Goal: Task Accomplishment & Management: Manage account settings

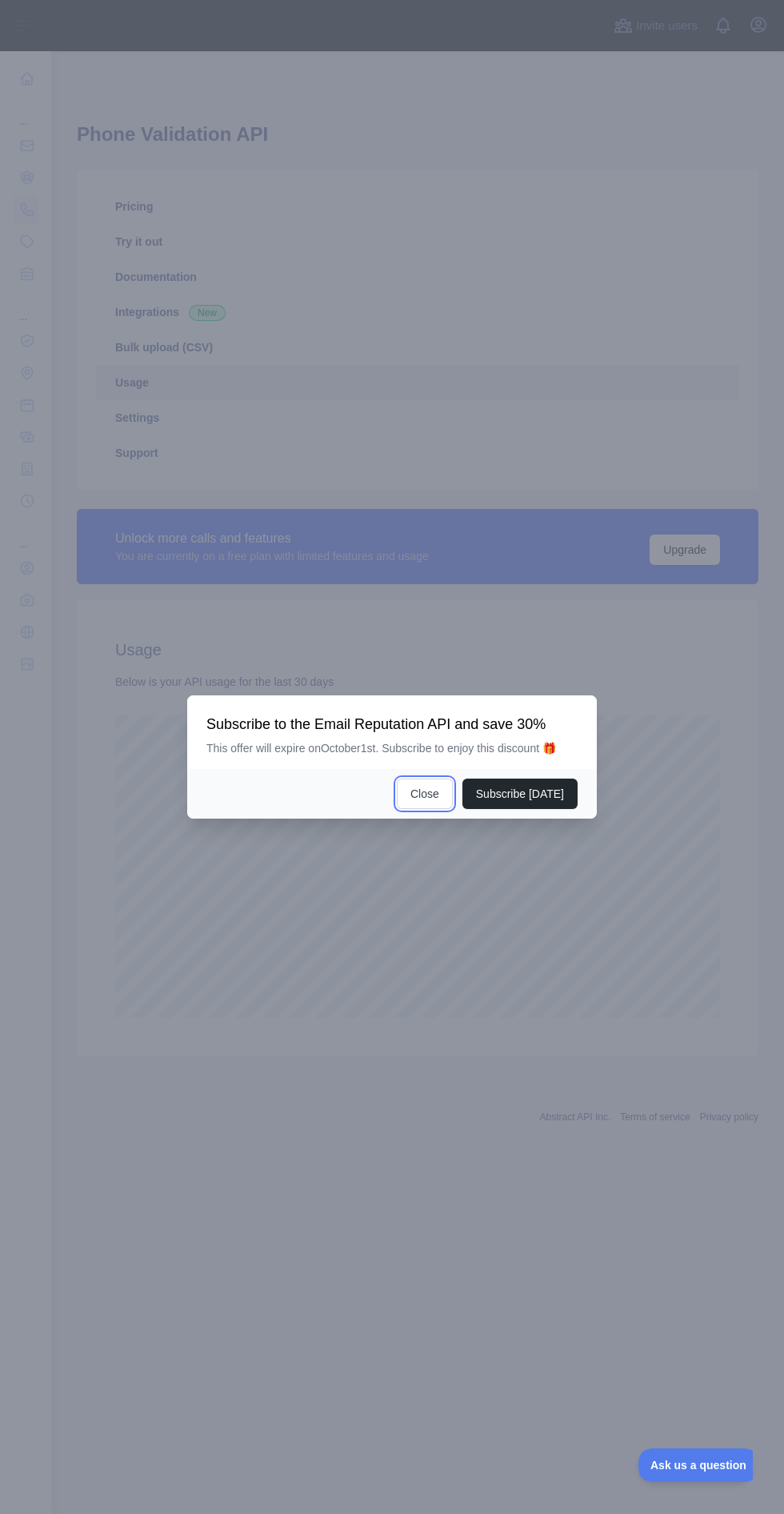
click at [426, 809] on button "Close" at bounding box center [425, 793] width 56 height 31
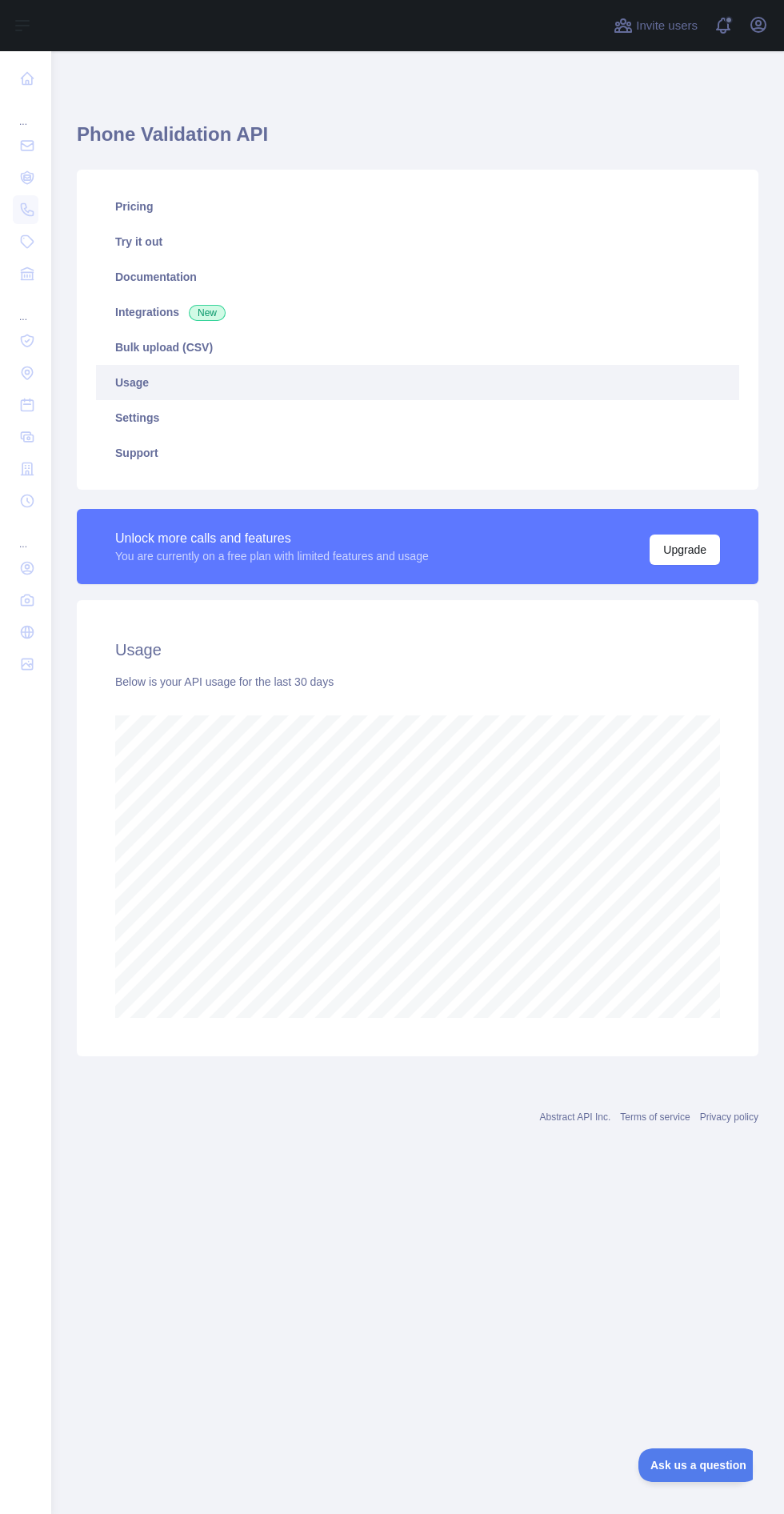
click at [31, 1155] on nav "... ... ..." at bounding box center [25, 770] width 25 height 1437
click at [22, 1049] on nav "... ... ..." at bounding box center [25, 770] width 25 height 1437
click at [30, 132] on link at bounding box center [25, 145] width 25 height 29
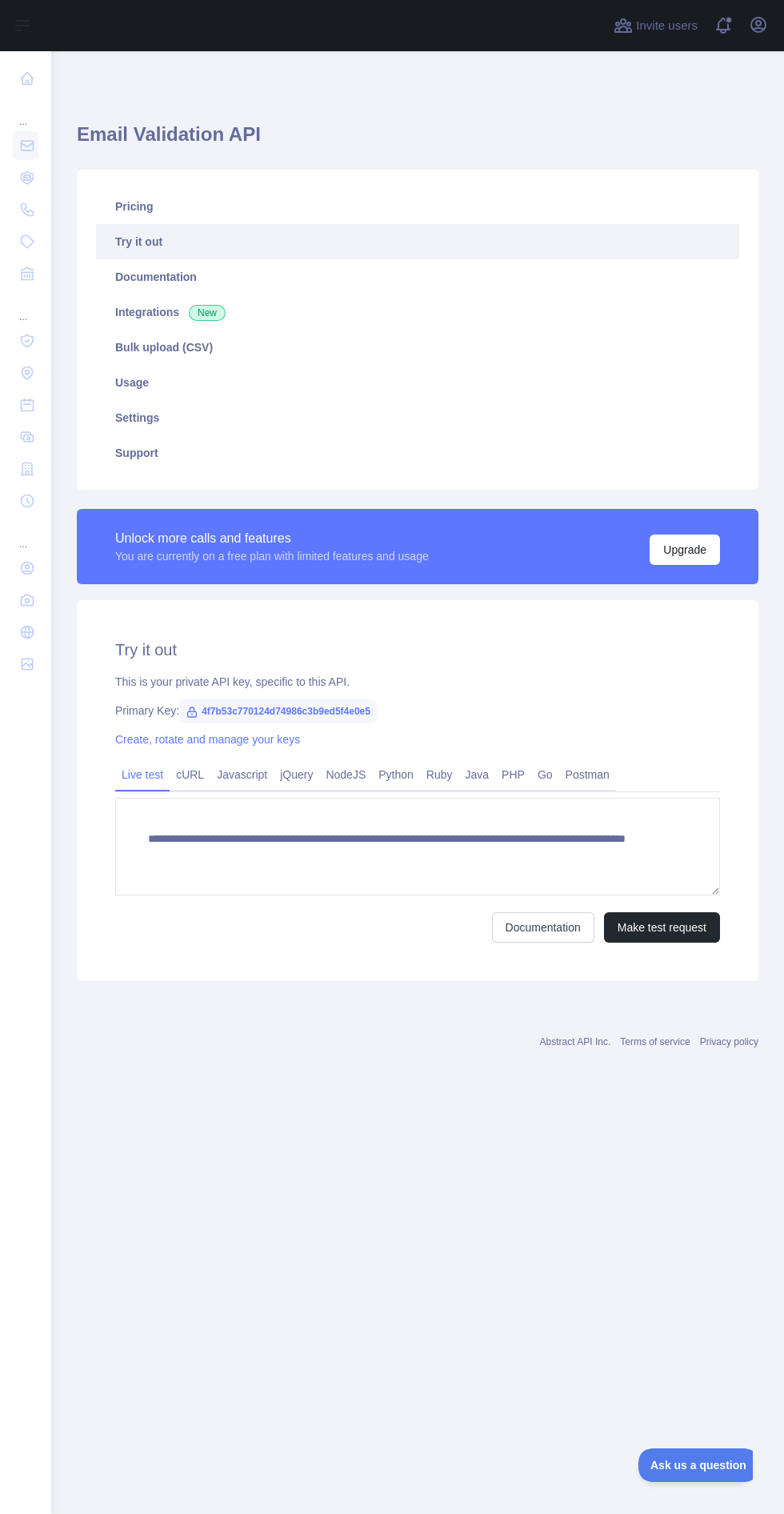
click at [33, 1045] on nav "... ... ..." at bounding box center [25, 770] width 25 height 1437
click at [38, 783] on div "... ... ..." at bounding box center [25, 750] width 51 height 1502
click at [27, 79] on icon at bounding box center [27, 78] width 16 height 16
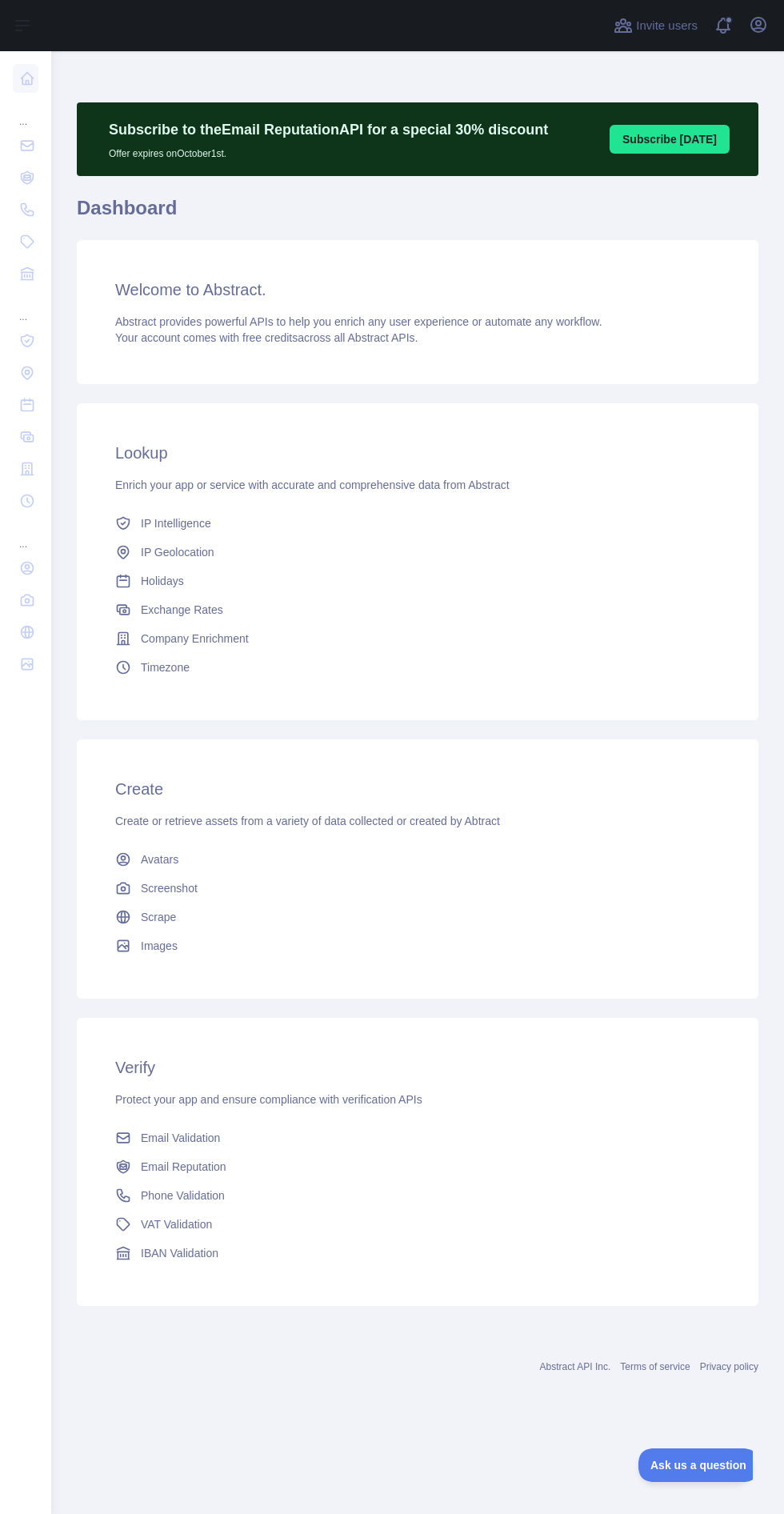
click at [27, 135] on link at bounding box center [25, 145] width 25 height 29
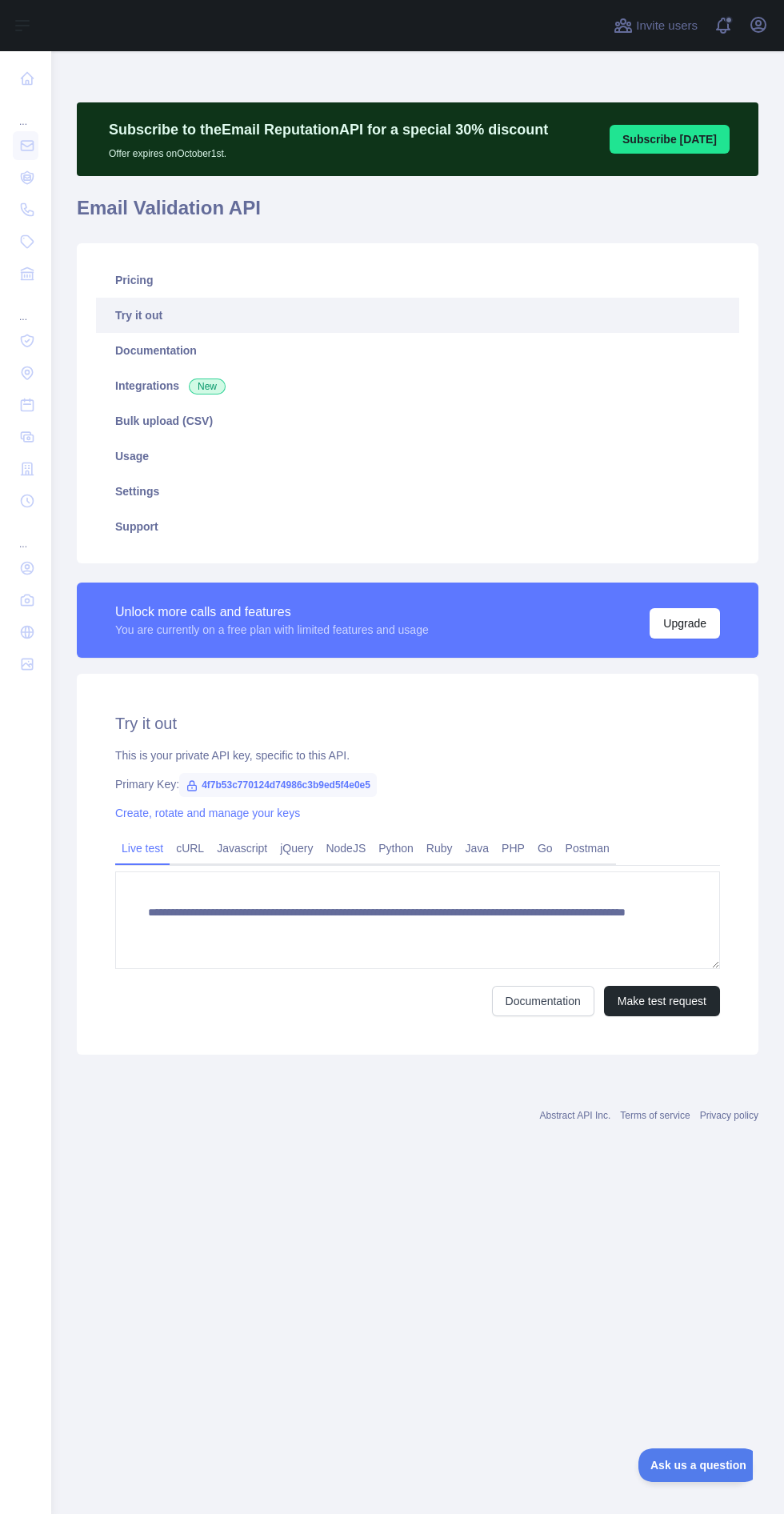
click at [32, 86] on link at bounding box center [25, 79] width 25 height 29
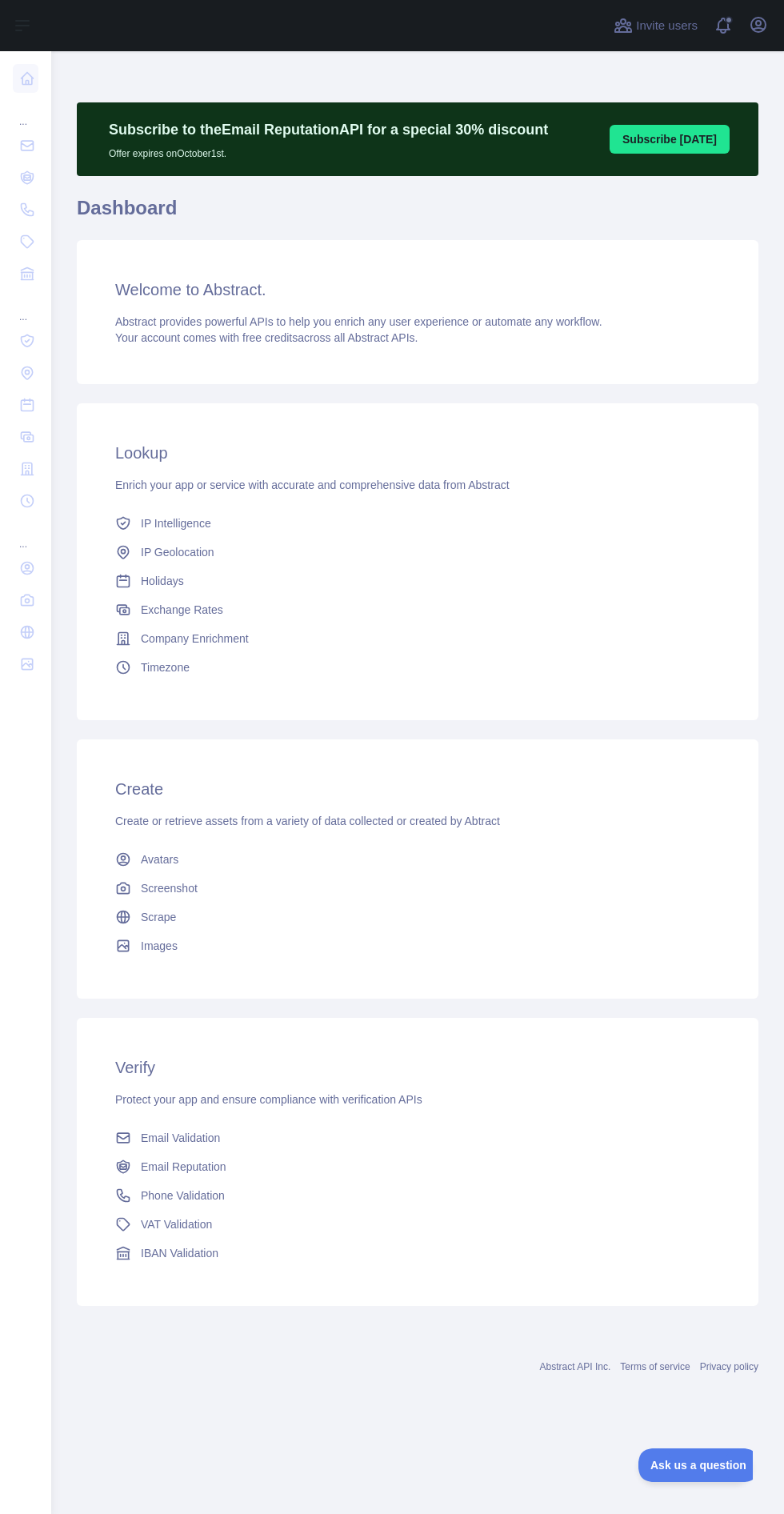
click at [41, 1245] on div "... ... ..." at bounding box center [25, 750] width 51 height 1502
click at [59, 1379] on div "Subscribe to the Email Reputation API for a special 30 % discount Offer expires…" at bounding box center [418, 738] width 733 height 1374
click at [22, 956] on nav "... ... ..." at bounding box center [25, 770] width 25 height 1437
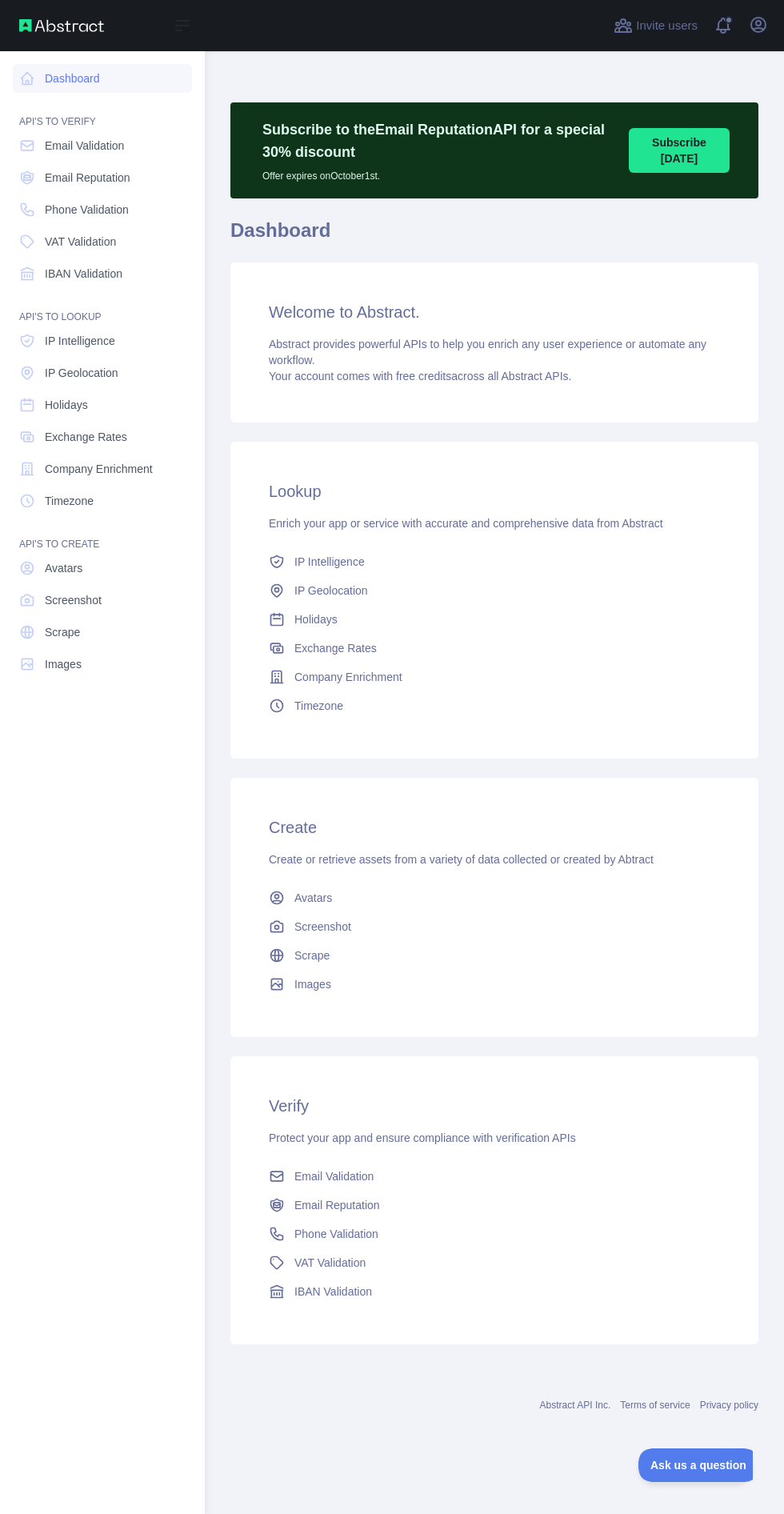
click at [125, 207] on span "Phone Validation" at bounding box center [87, 209] width 84 height 16
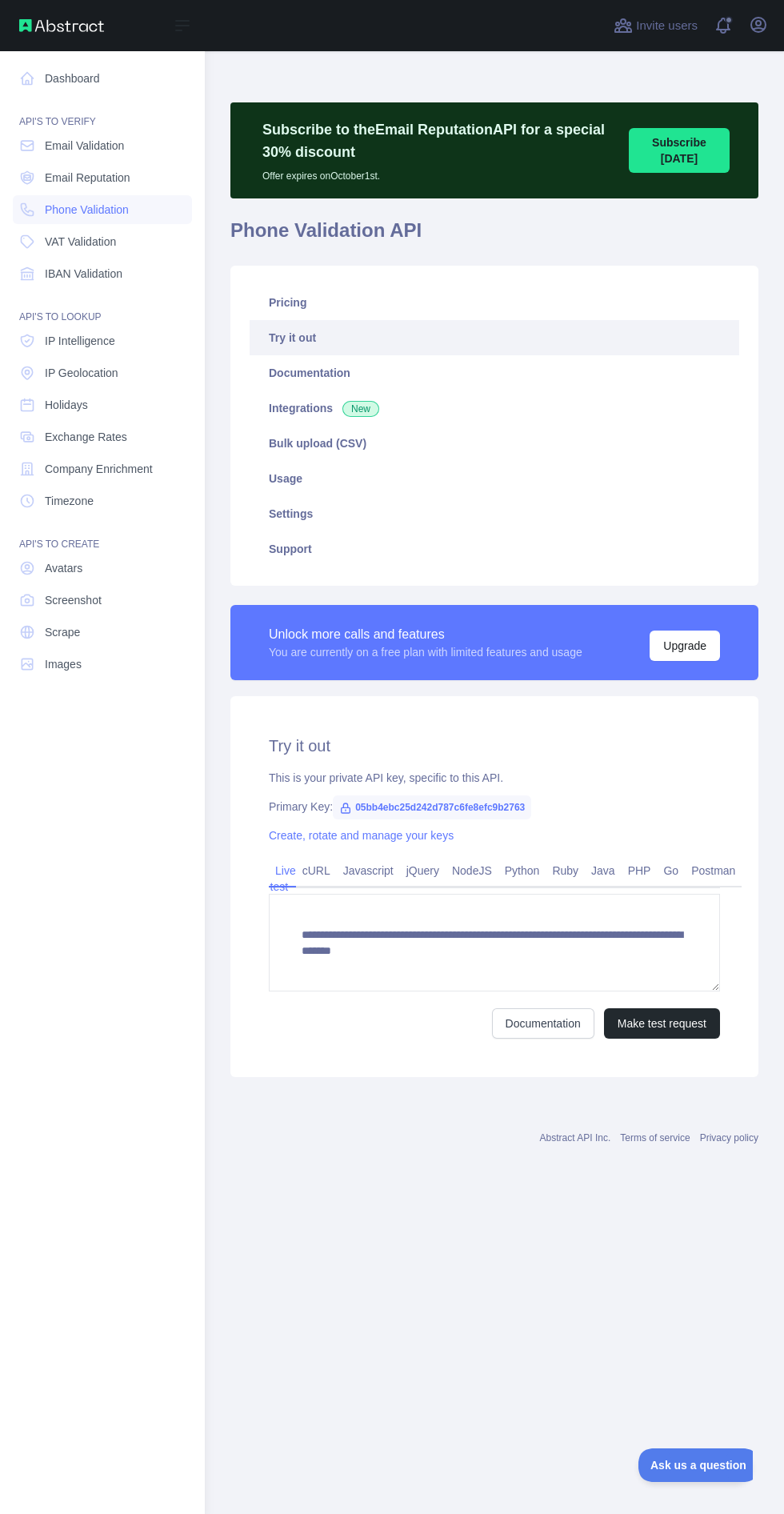
click at [344, 475] on link "Usage" at bounding box center [494, 478] width 490 height 36
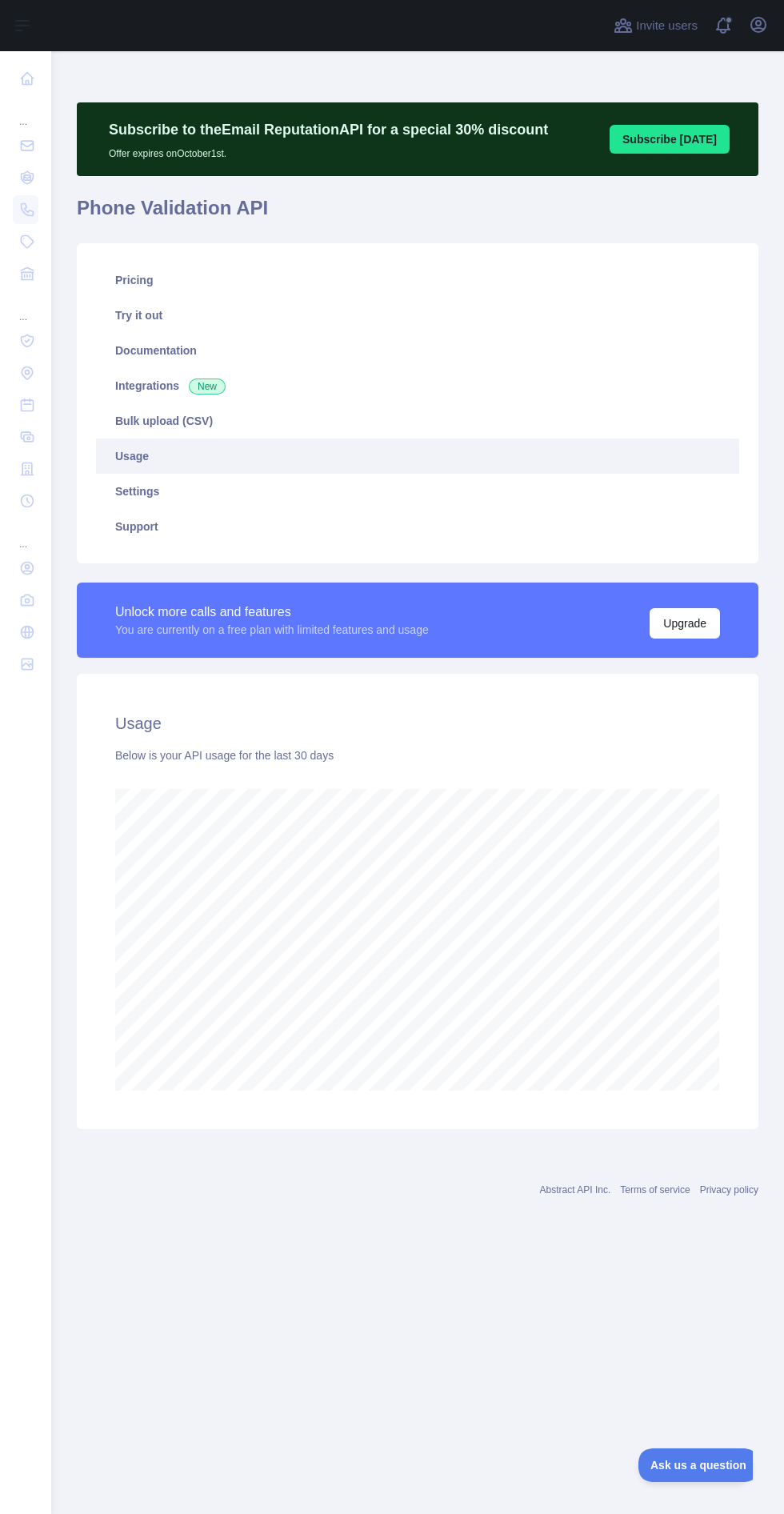
scroll to position [1620, 733]
click at [30, 1022] on nav "... ... ..." at bounding box center [25, 770] width 25 height 1437
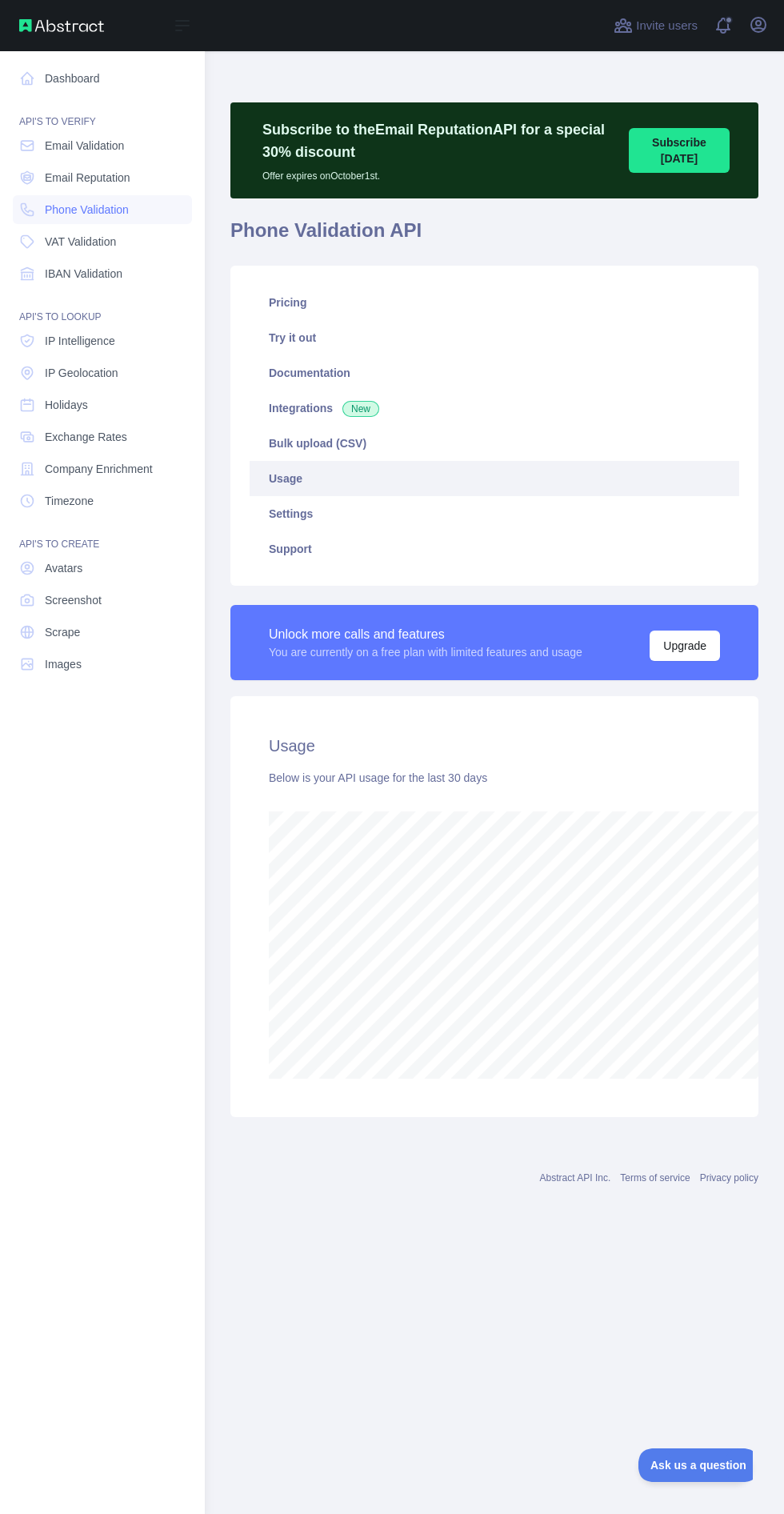
scroll to position [798722, 799659]
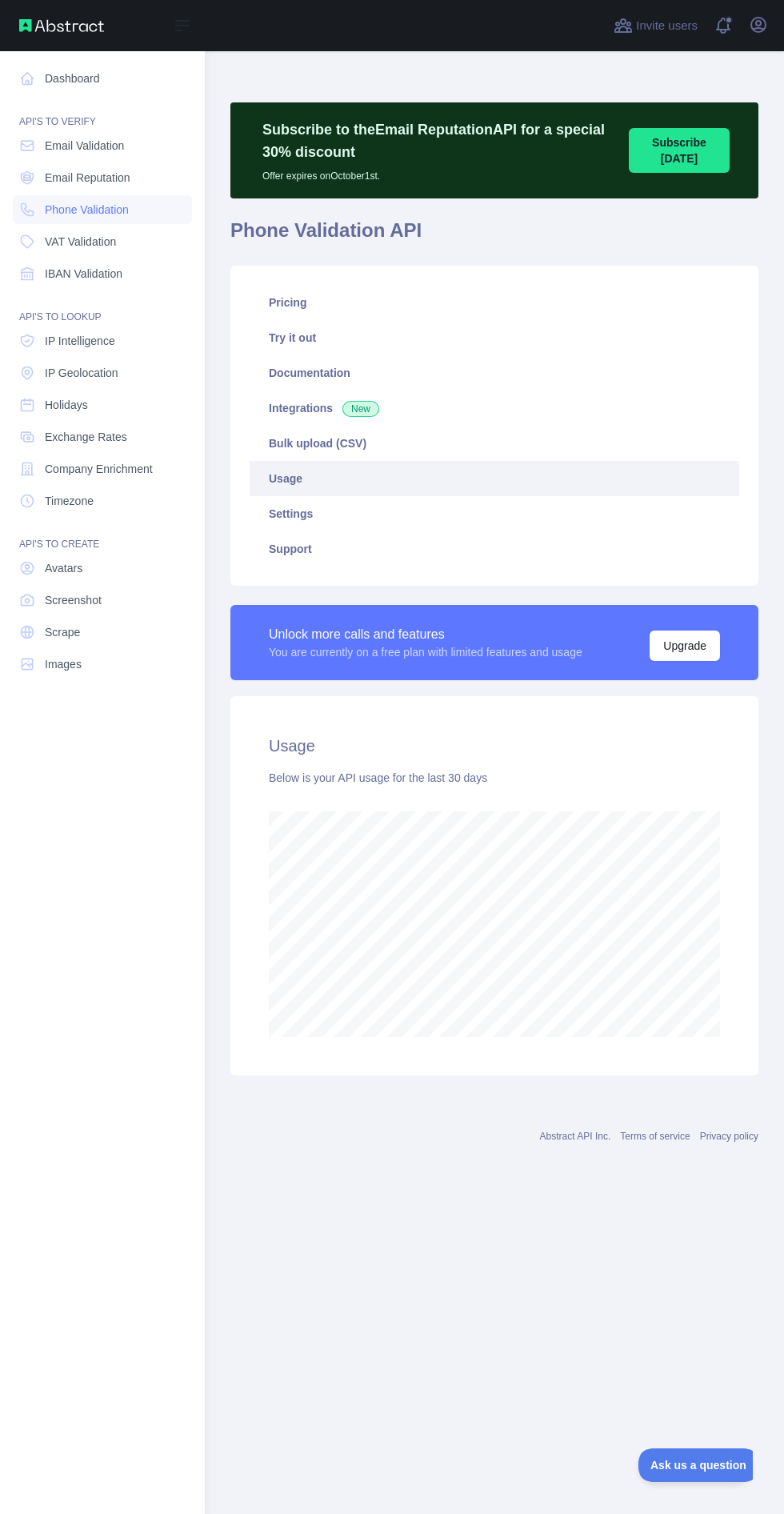
click at [81, 146] on span "Email Validation" at bounding box center [84, 145] width 79 height 16
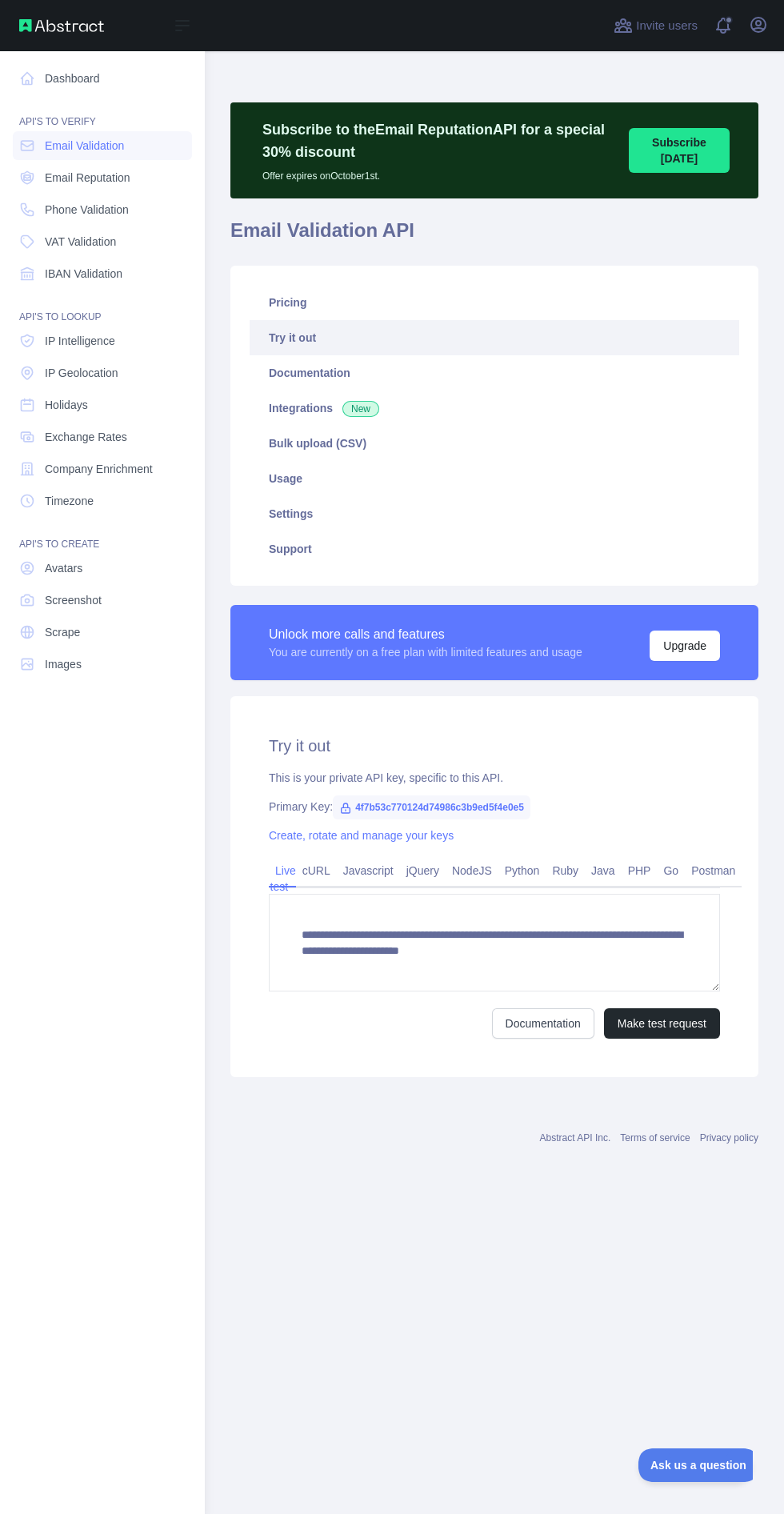
click at [344, 476] on link "Usage" at bounding box center [494, 478] width 490 height 36
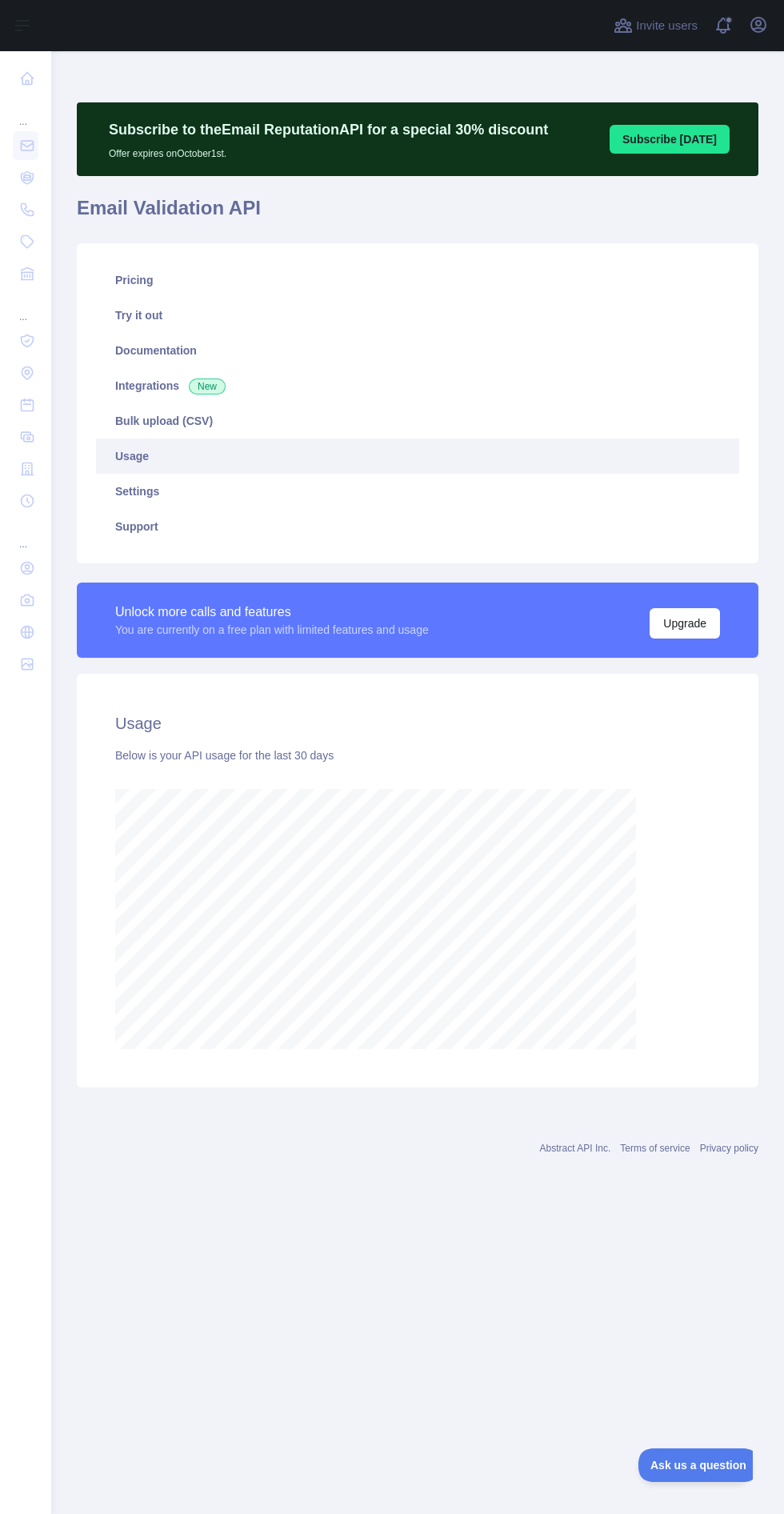
scroll to position [1620, 733]
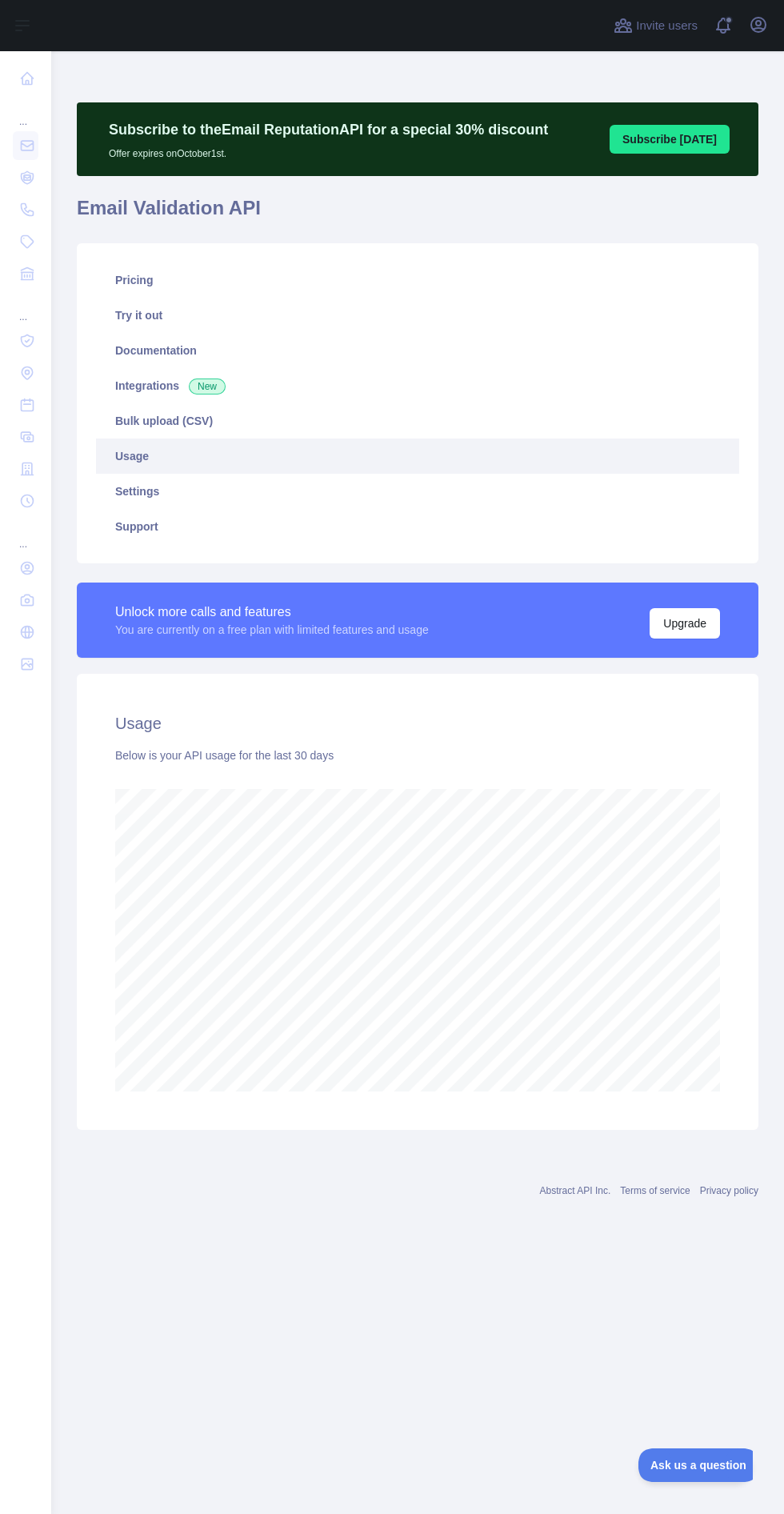
click at [30, 1173] on nav "... ... ..." at bounding box center [25, 770] width 25 height 1437
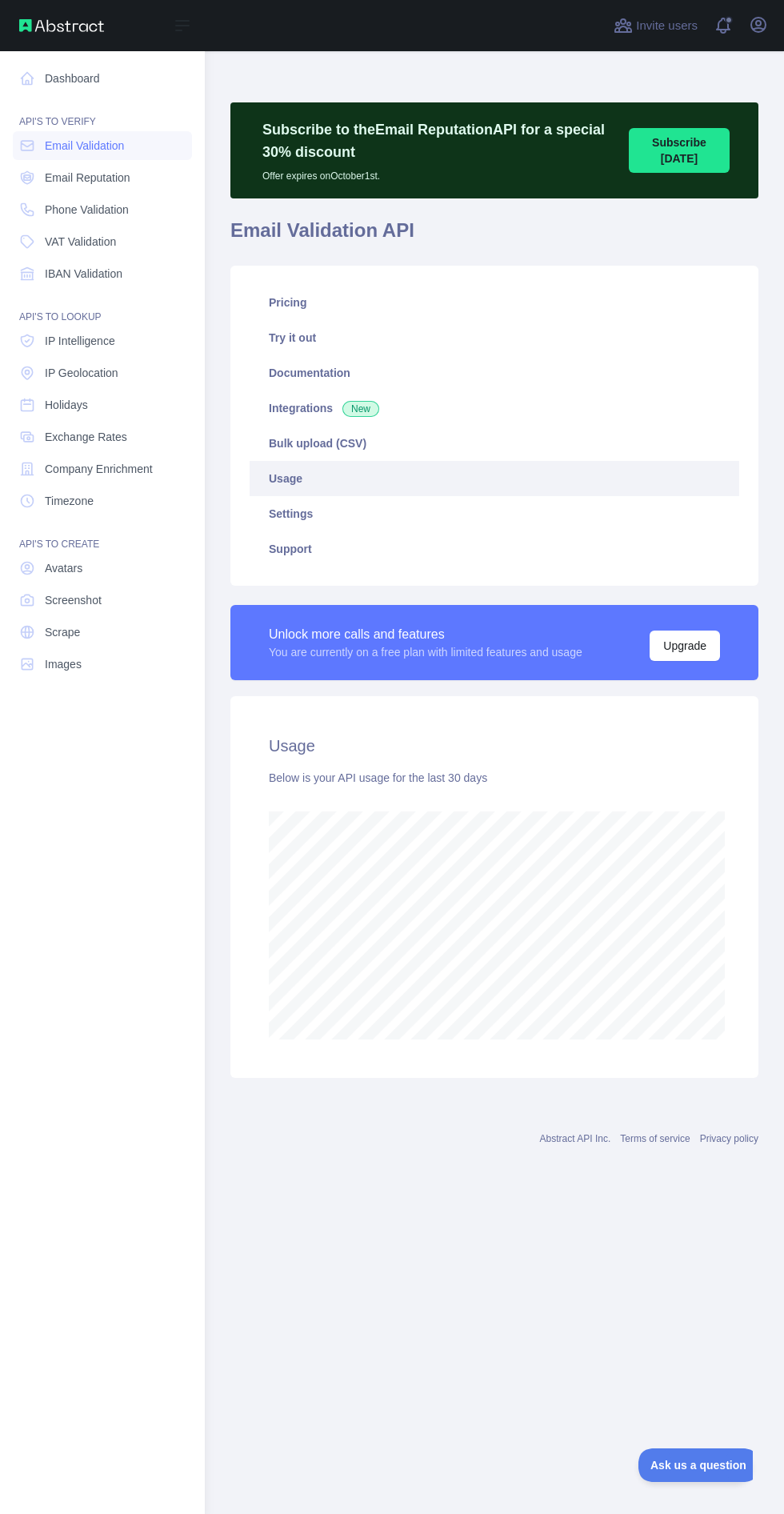
scroll to position [798722, 799659]
click at [80, 209] on span "Phone Validation" at bounding box center [87, 209] width 84 height 16
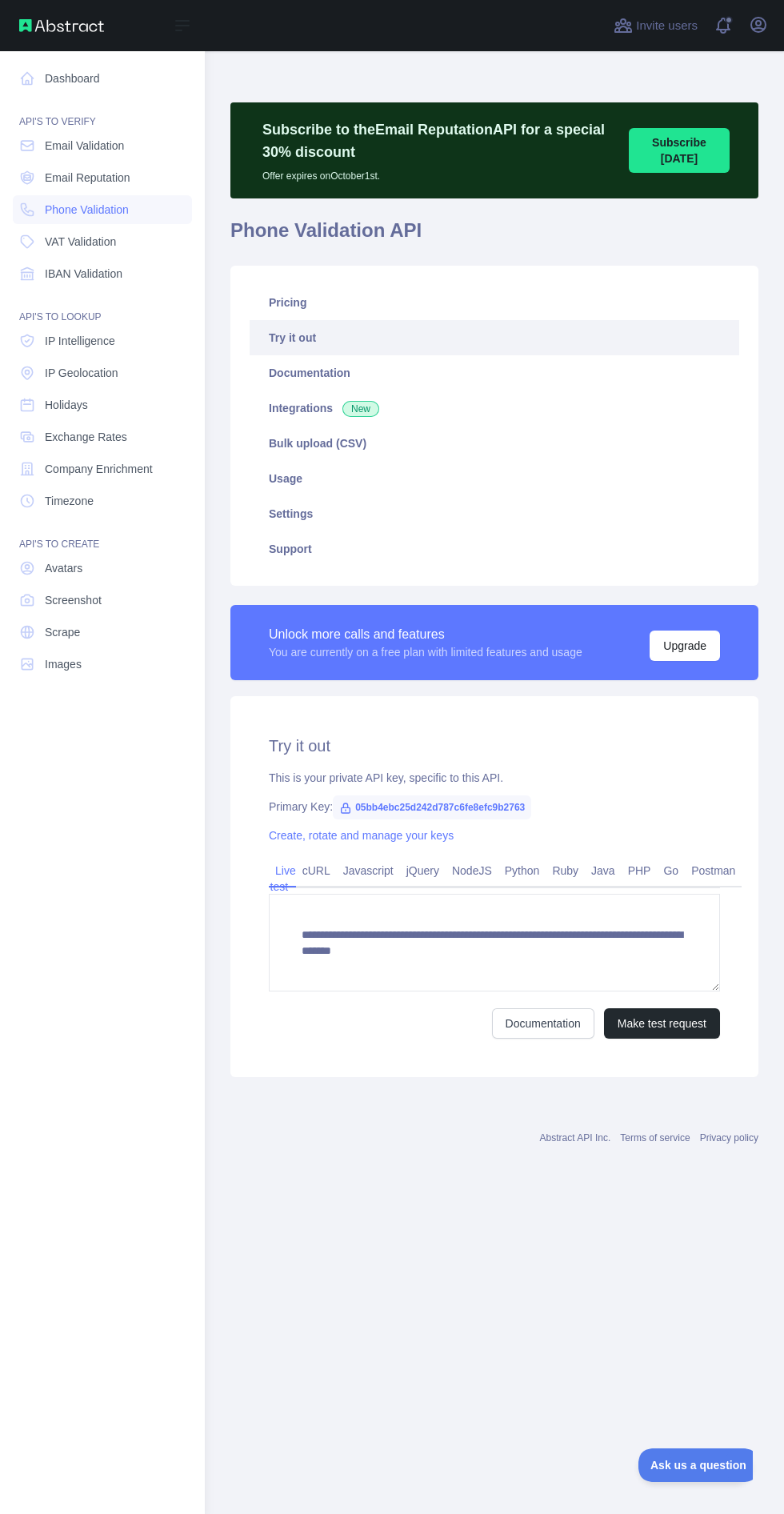
click at [702, 648] on button "Upgrade" at bounding box center [684, 646] width 70 height 31
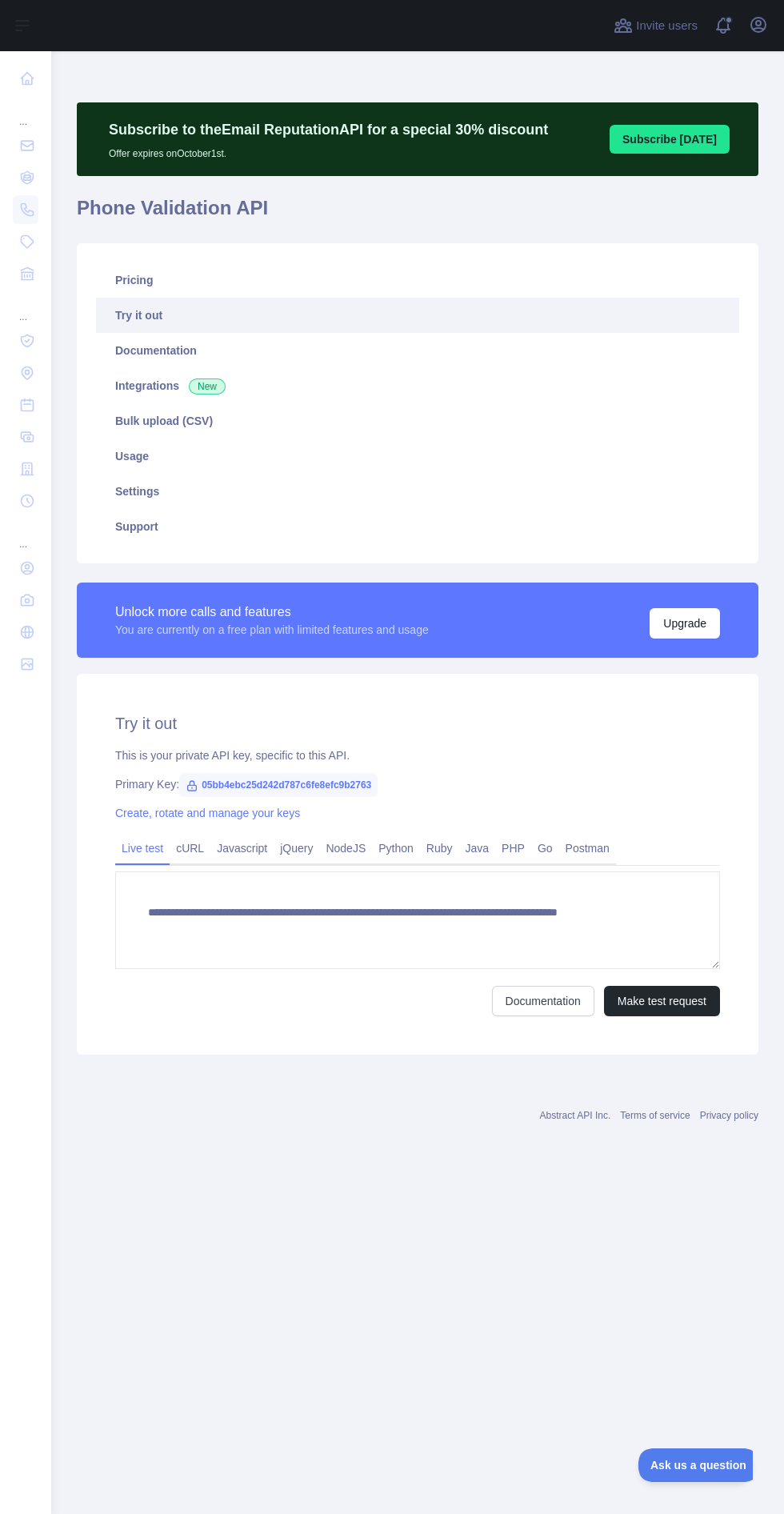
click at [214, 388] on span "New" at bounding box center [207, 386] width 36 height 16
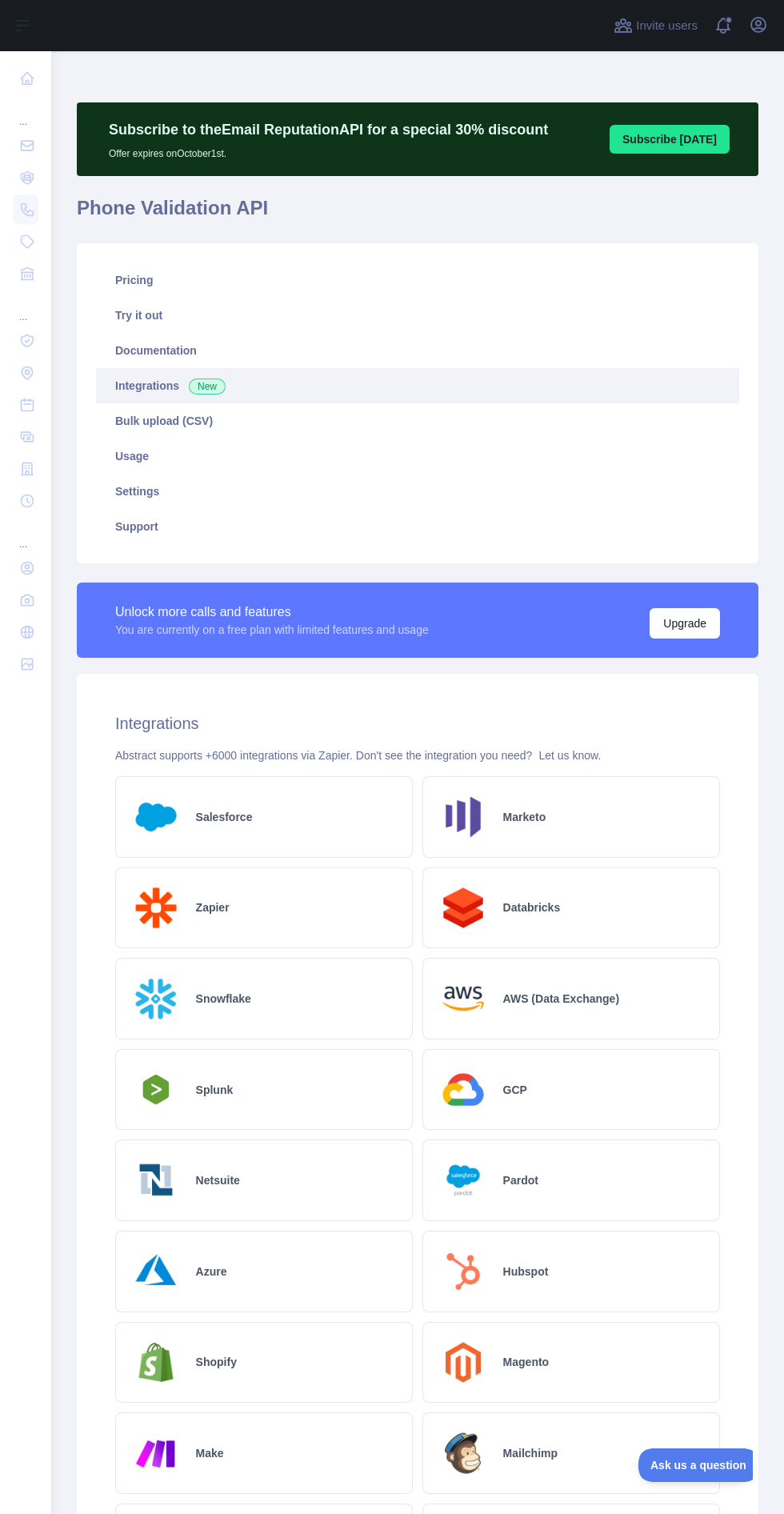
click at [171, 484] on link "Settings" at bounding box center [418, 492] width 644 height 36
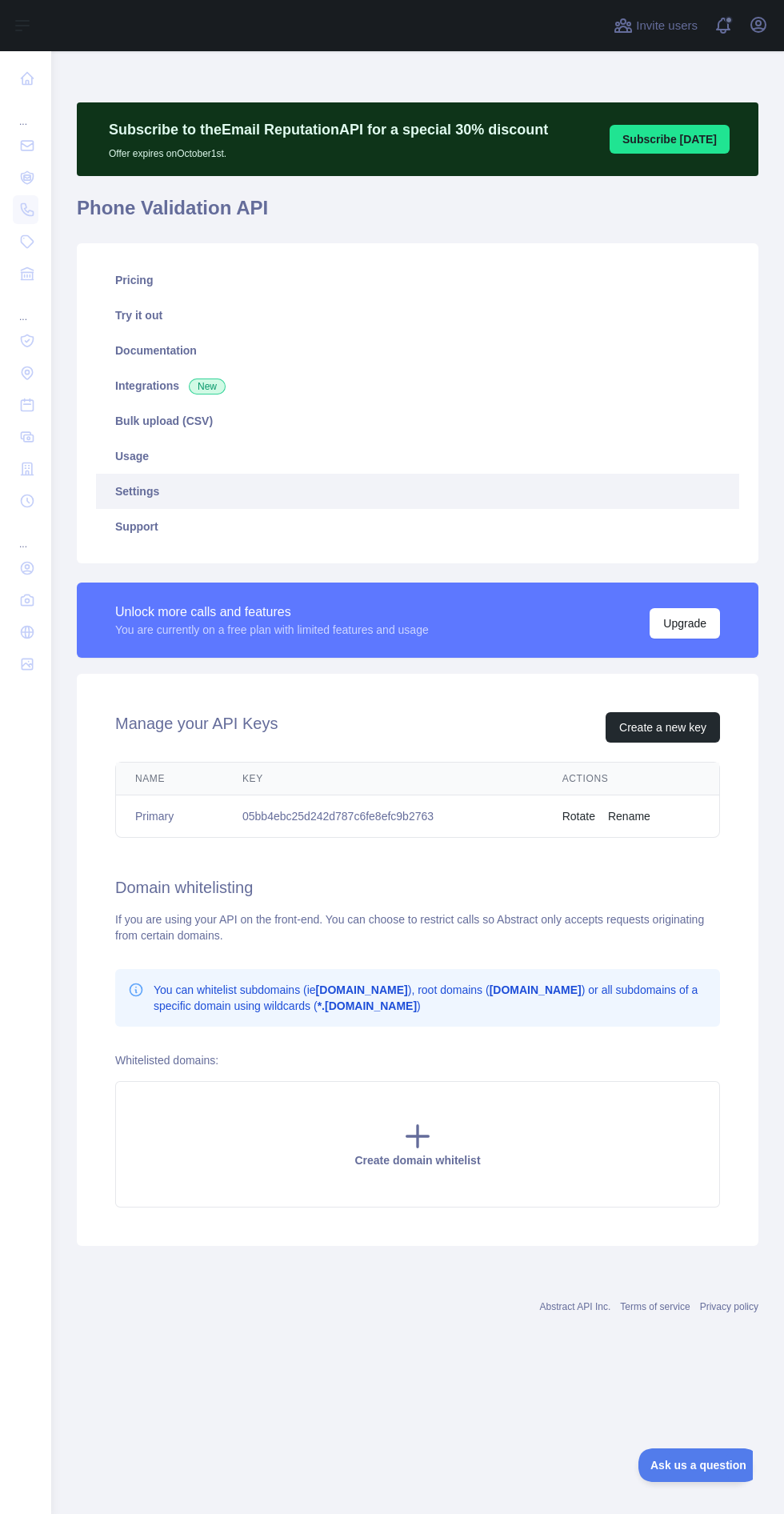
click at [471, 1440] on main "Subscribe to the Email Reputation API for a special 30 % discount Offer expires…" at bounding box center [418, 782] width 733 height 1463
